Goal: Navigation & Orientation: Find specific page/section

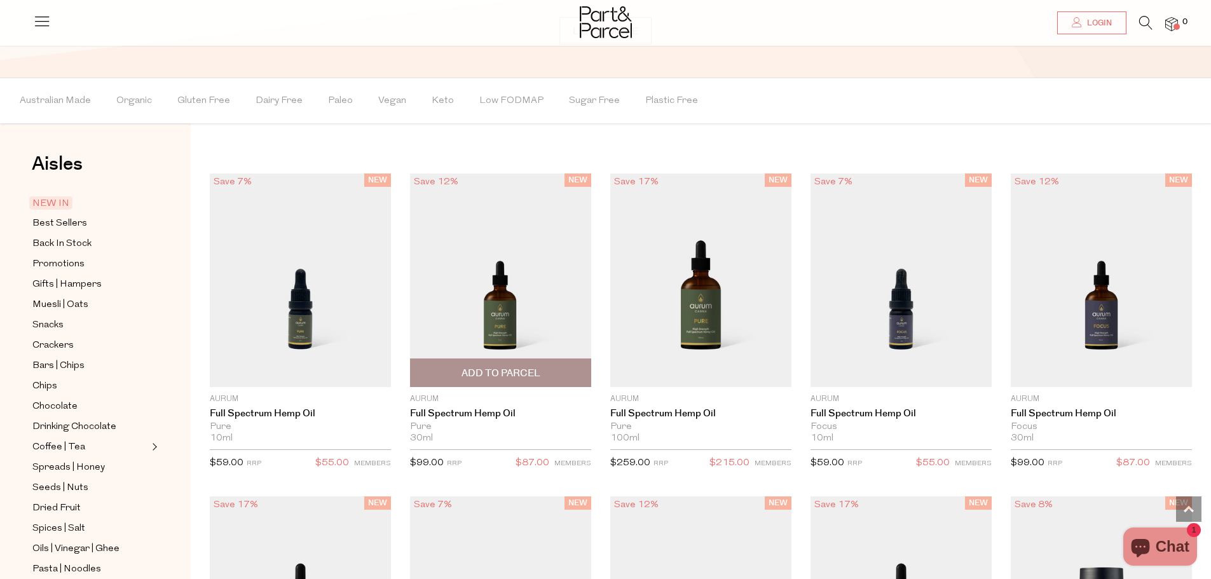
scroll to position [1335, 0]
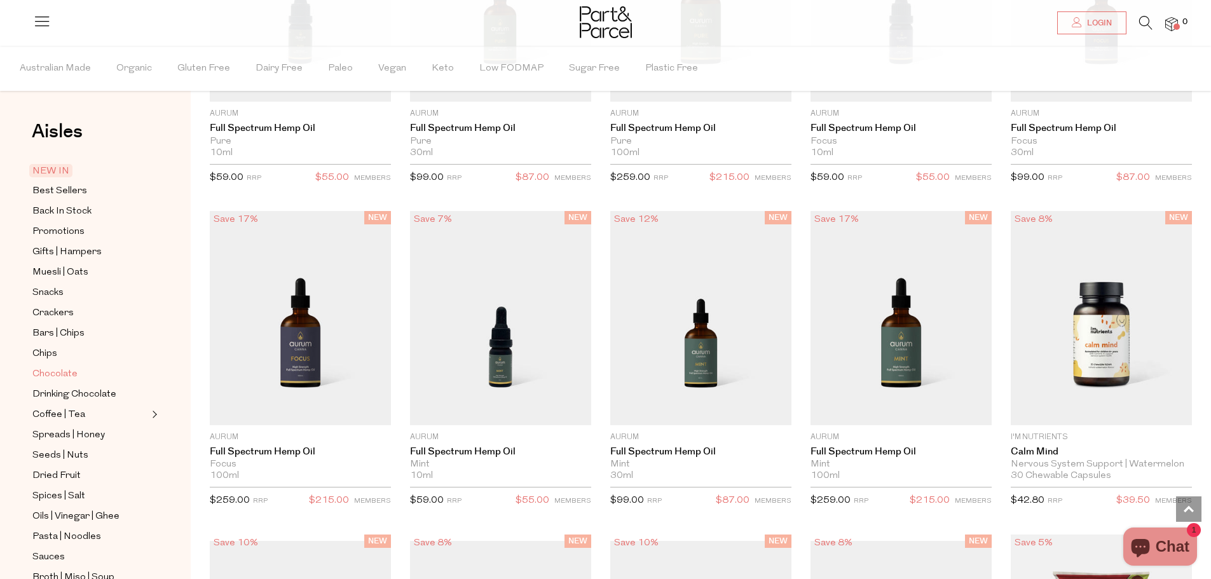
click at [52, 367] on span "Chocolate" at bounding box center [54, 374] width 45 height 15
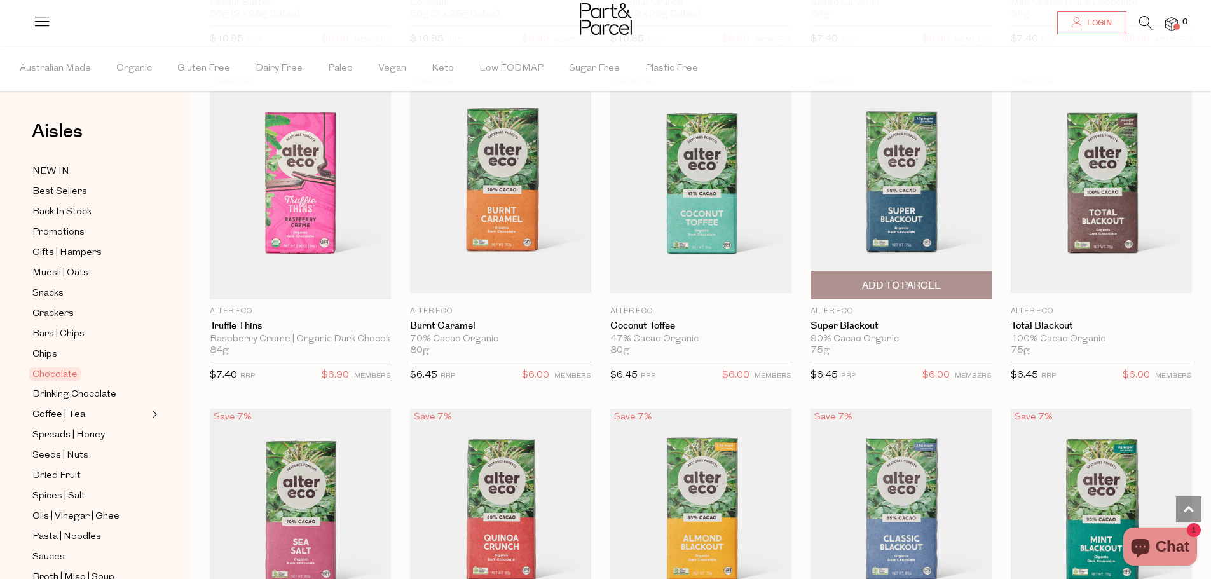
scroll to position [1081, 0]
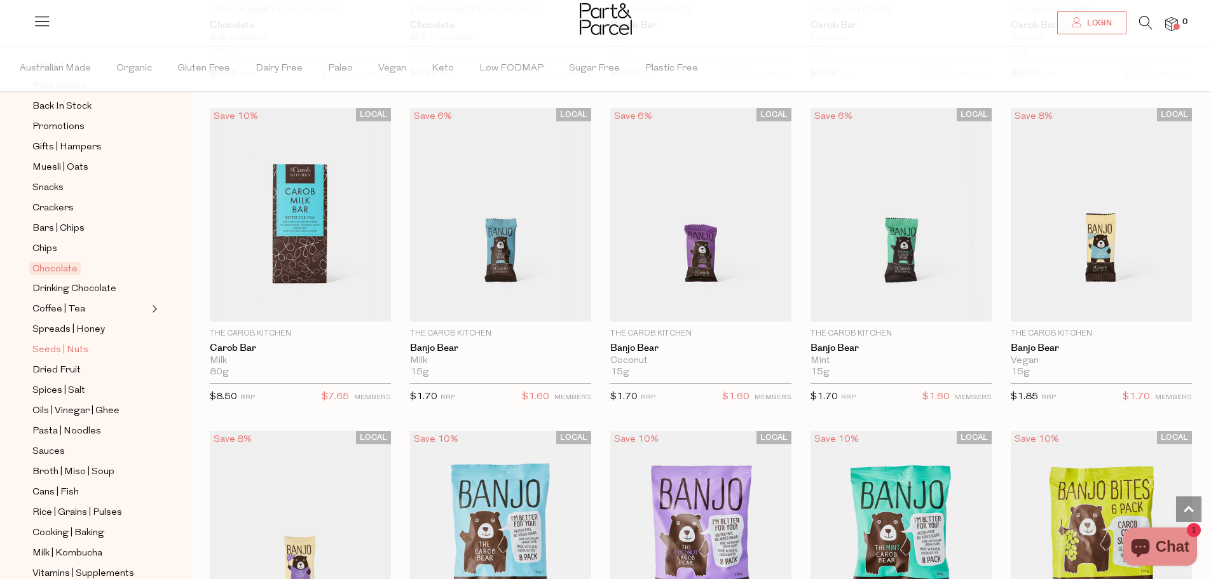
scroll to position [127, 0]
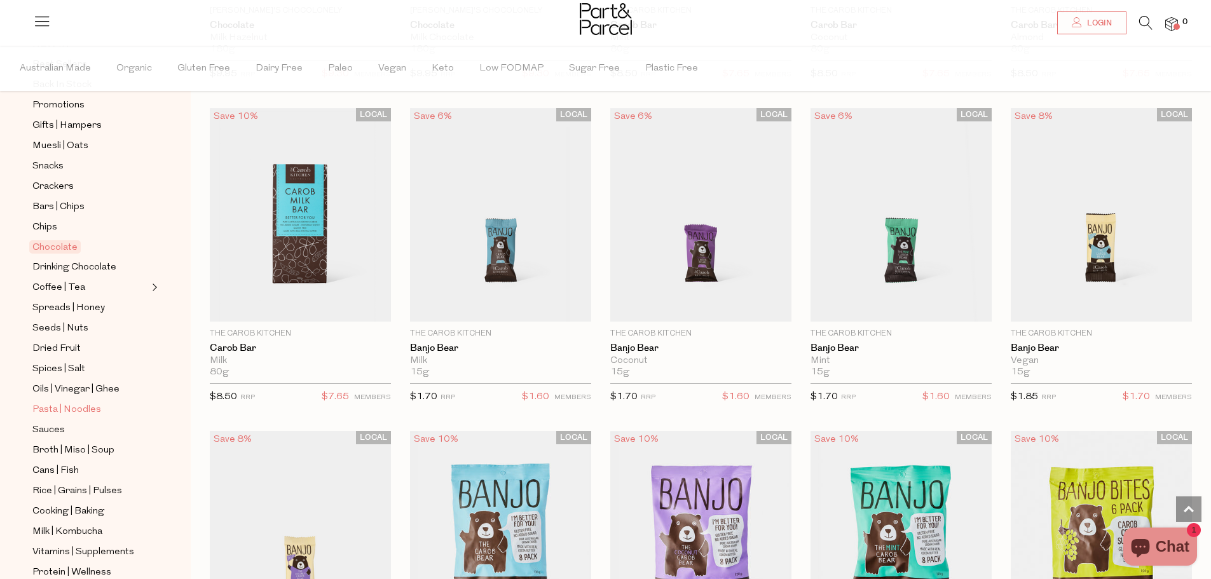
click at [70, 402] on span "Pasta | Noodles" at bounding box center [66, 409] width 69 height 15
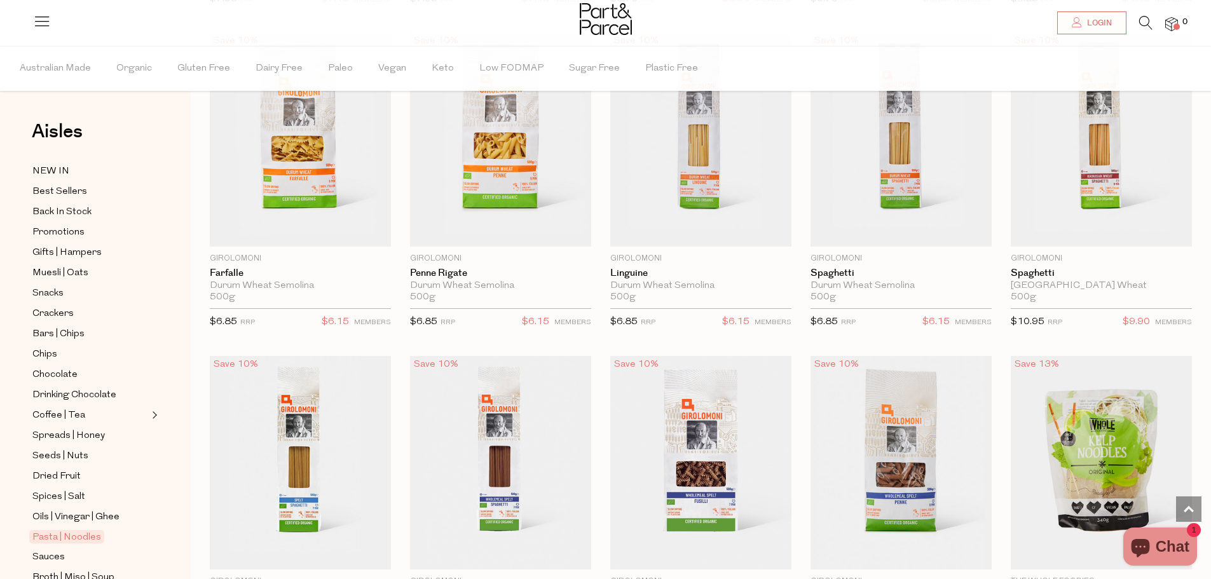
scroll to position [1780, 0]
